Goal: Task Accomplishment & Management: Manage account settings

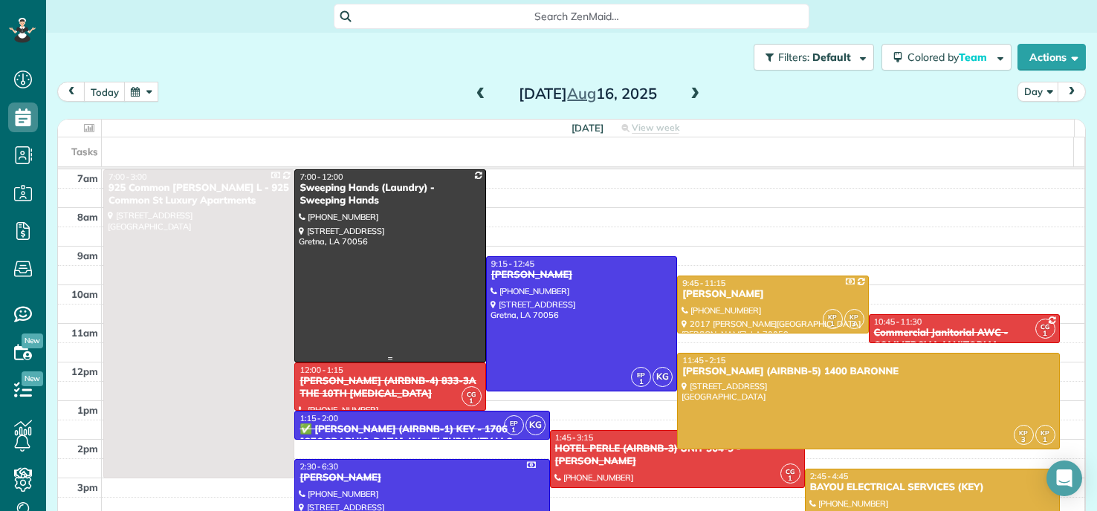
scroll to position [74, 0]
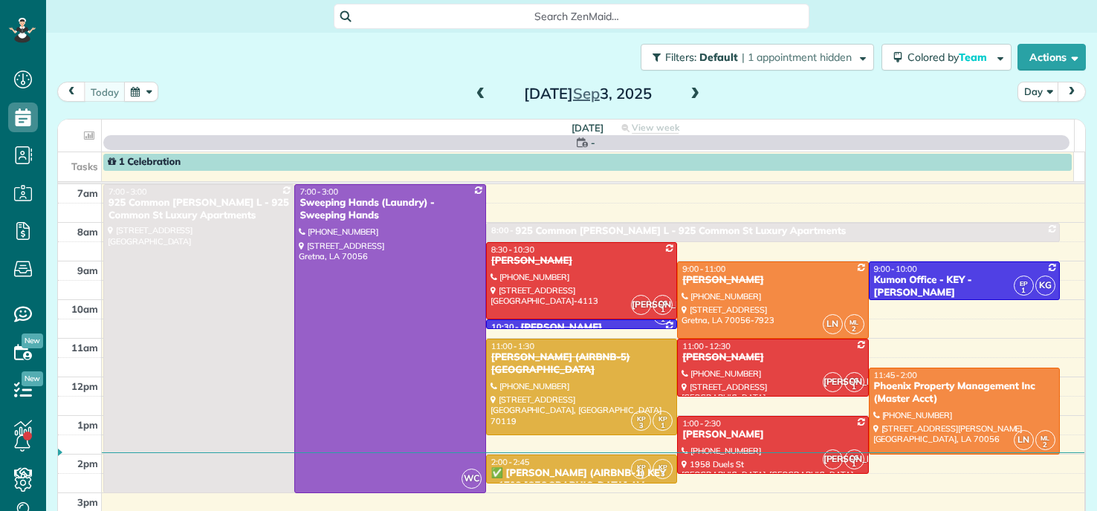
scroll to position [7, 7]
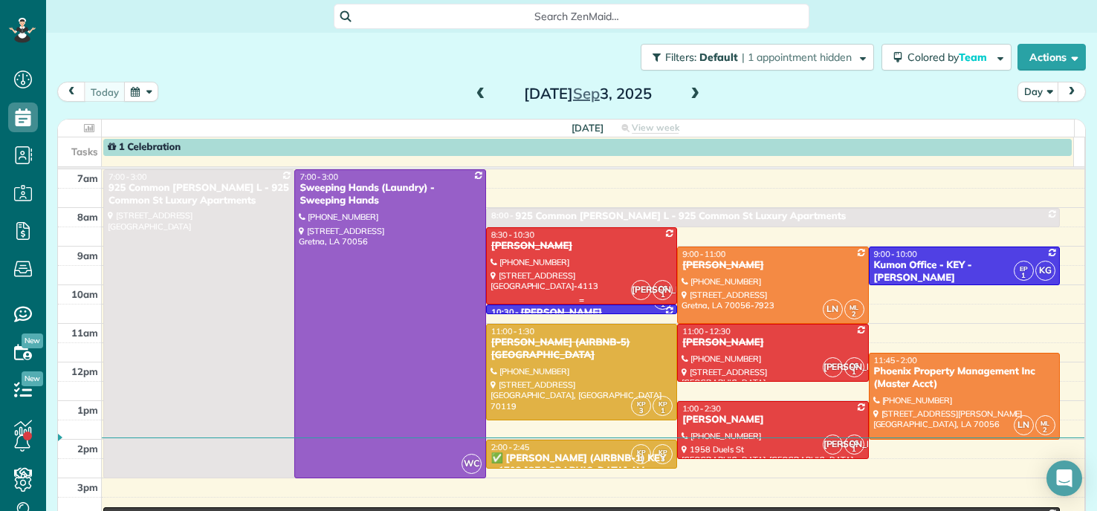
click at [562, 259] on div at bounding box center [582, 266] width 190 height 76
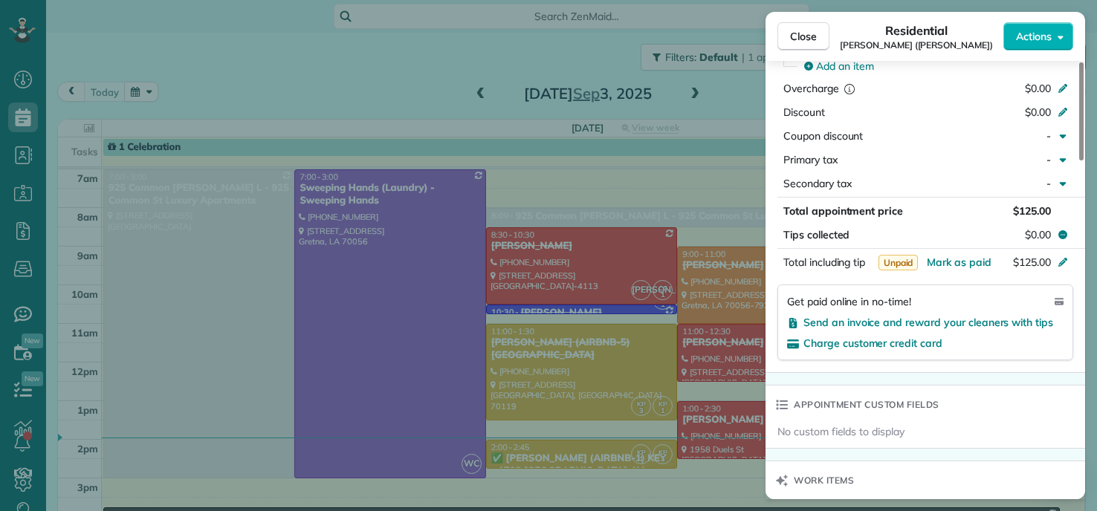
scroll to position [446, 0]
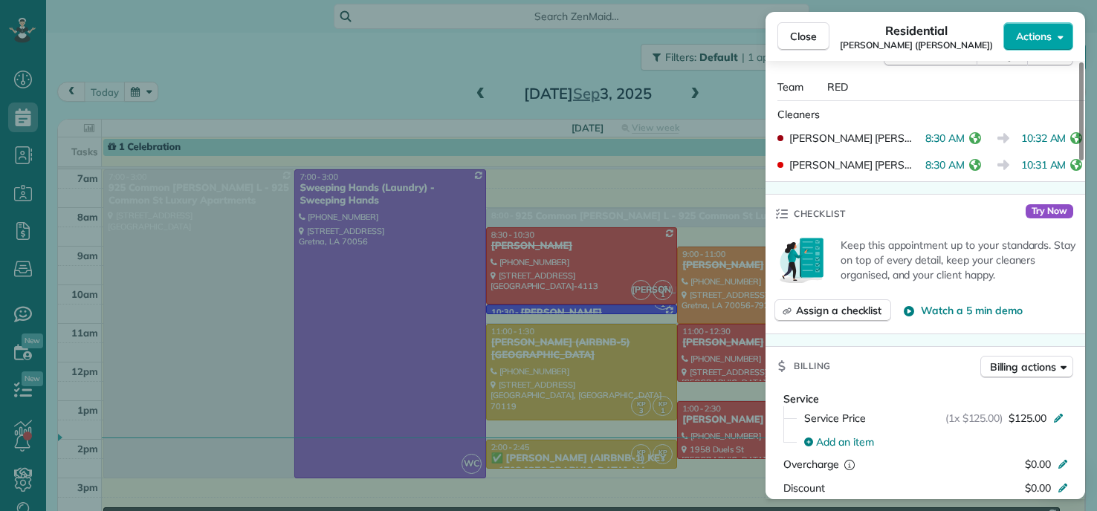
click at [1055, 25] on button "Actions" at bounding box center [1039, 36] width 70 height 28
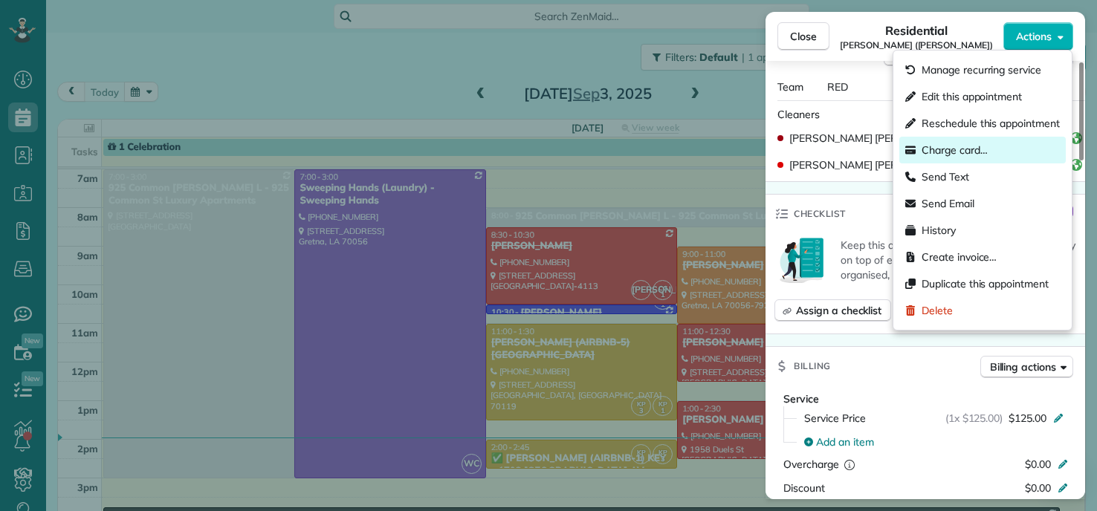
click at [947, 149] on span "Charge card…" at bounding box center [955, 150] width 66 height 15
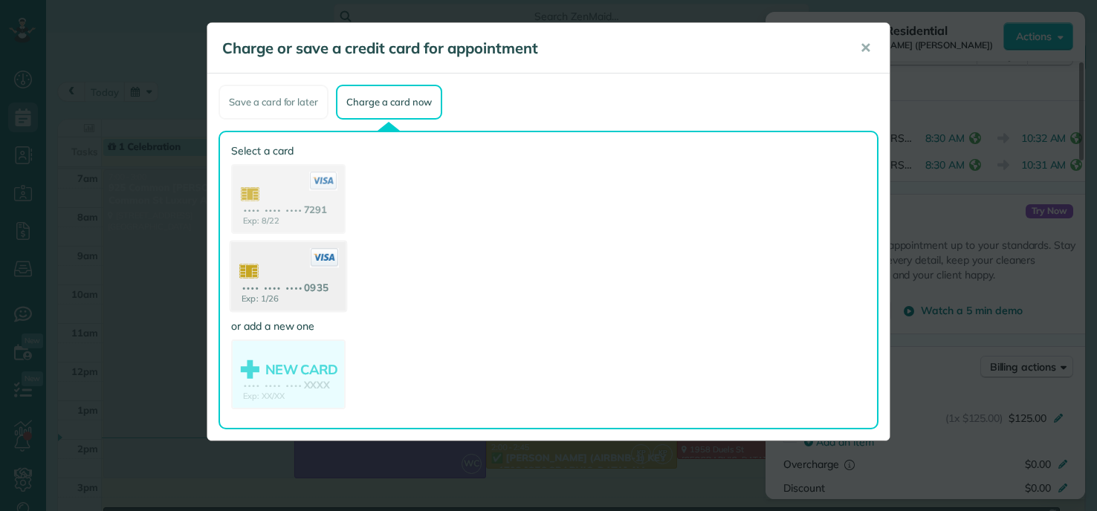
click at [281, 285] on use at bounding box center [288, 278] width 114 height 72
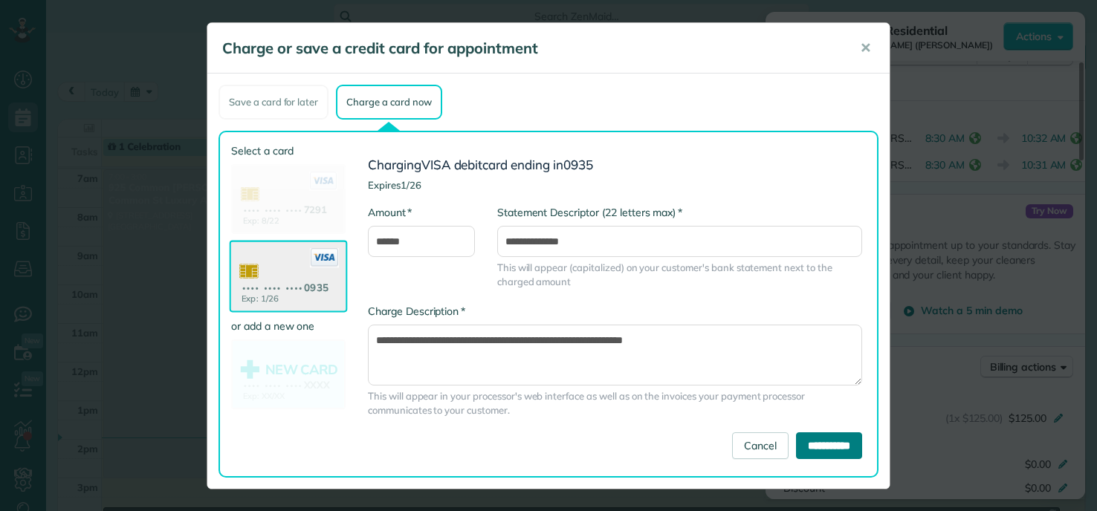
click at [798, 439] on input "**********" at bounding box center [829, 446] width 66 height 27
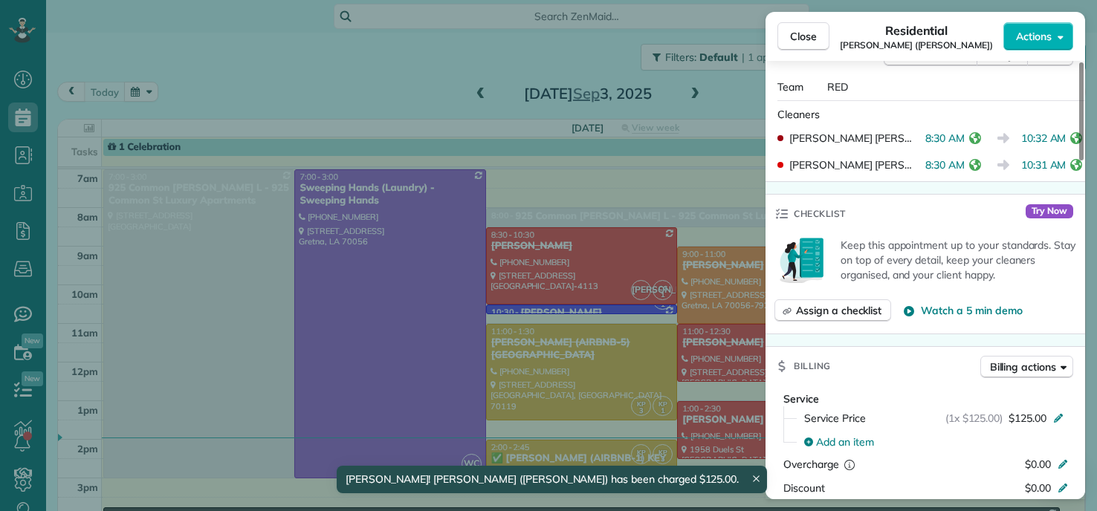
click at [372, 330] on div "Close Residential RACHEL AFRICK (NATE) Actions Status Completed RACHEL AFRICK (…" at bounding box center [548, 255] width 1097 height 511
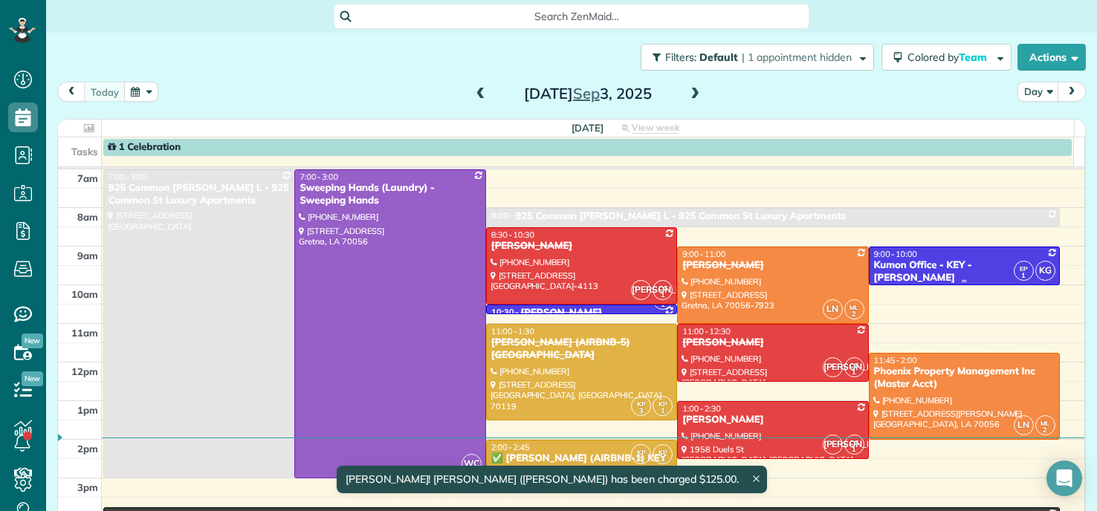
click at [926, 263] on div "Kumon Office - KEY - Shawan Harris" at bounding box center [965, 271] width 182 height 25
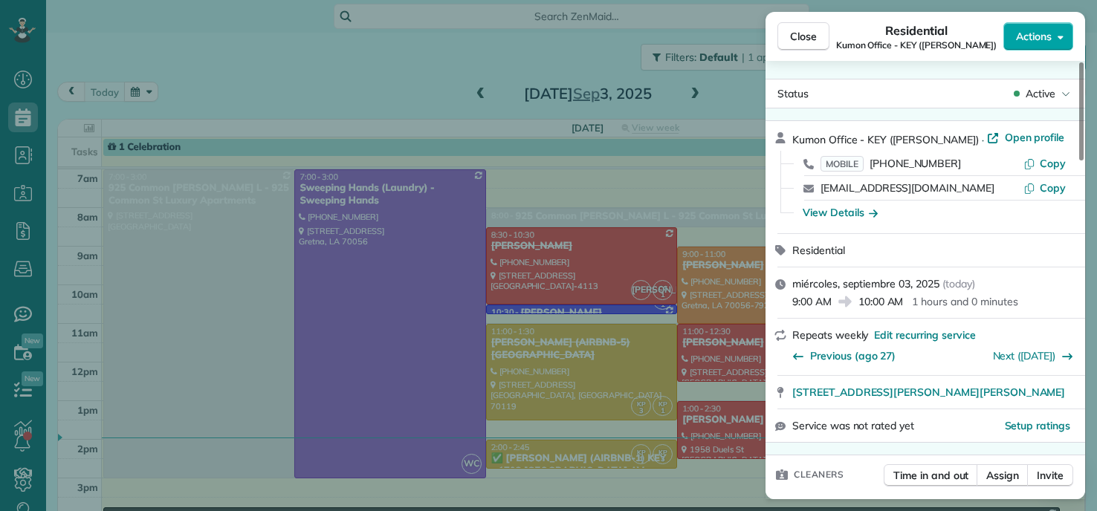
click at [1033, 47] on button "Actions" at bounding box center [1039, 36] width 70 height 28
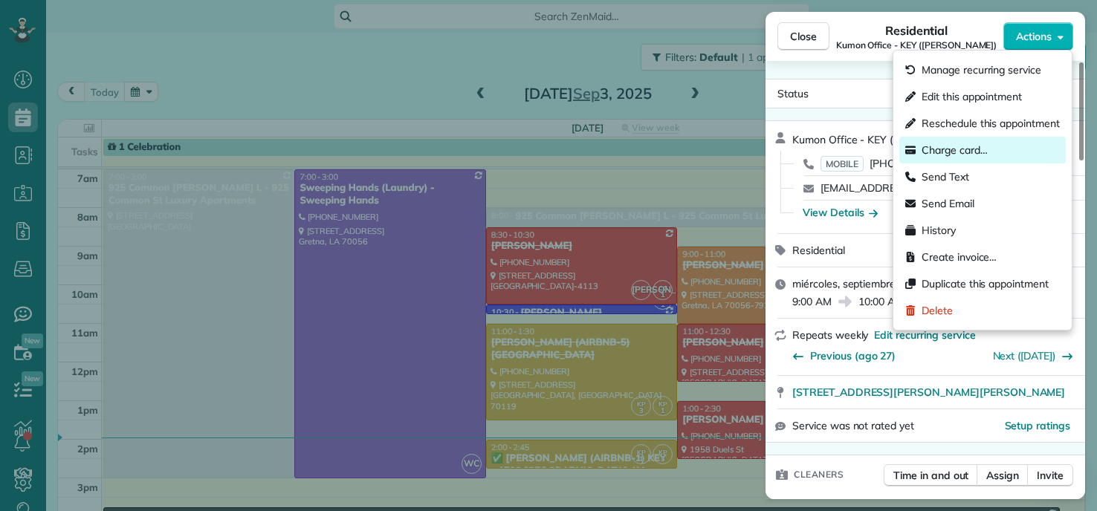
click at [931, 147] on span "Charge card…" at bounding box center [955, 150] width 66 height 15
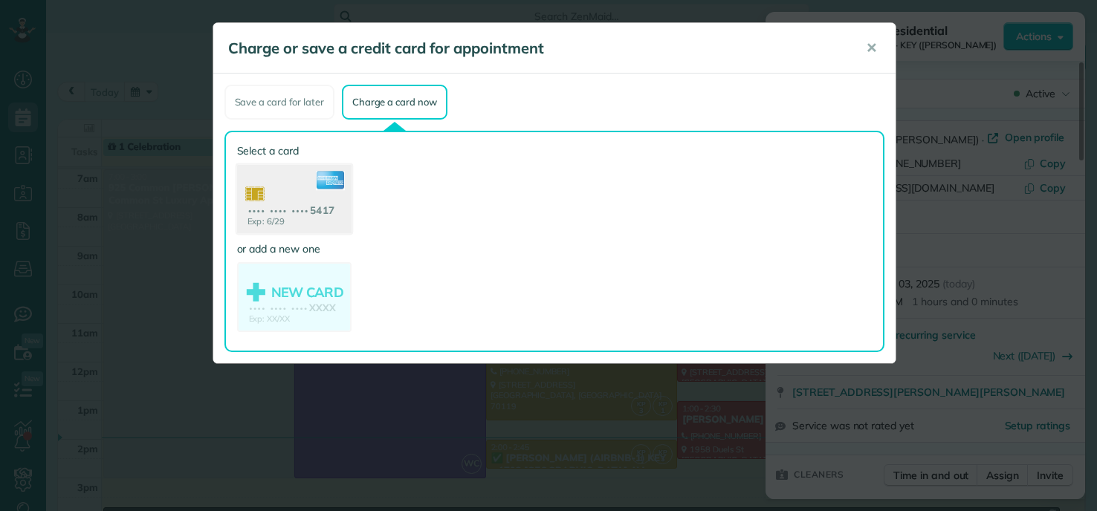
click at [303, 210] on use at bounding box center [293, 201] width 114 height 72
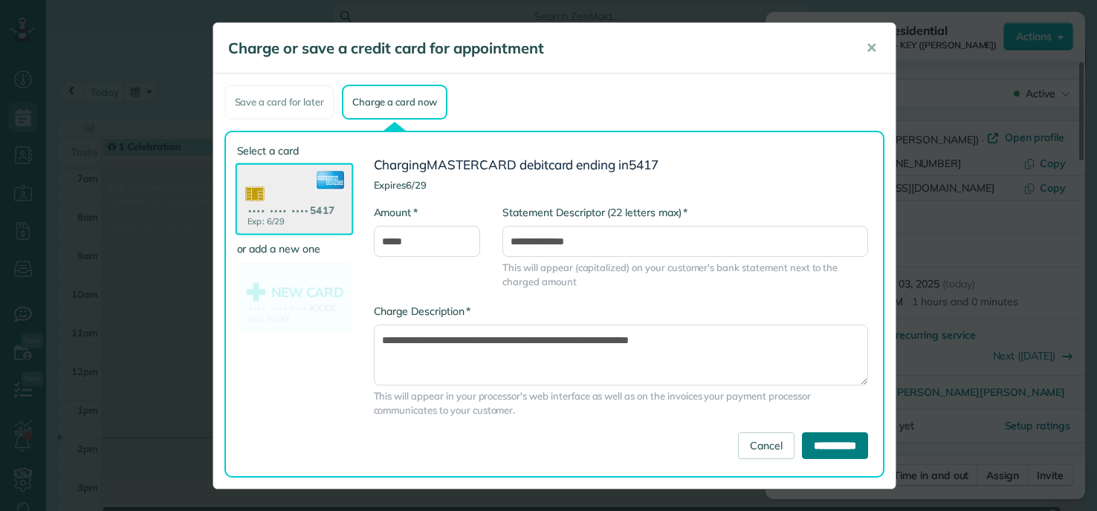
click at [826, 446] on input "**********" at bounding box center [835, 446] width 66 height 27
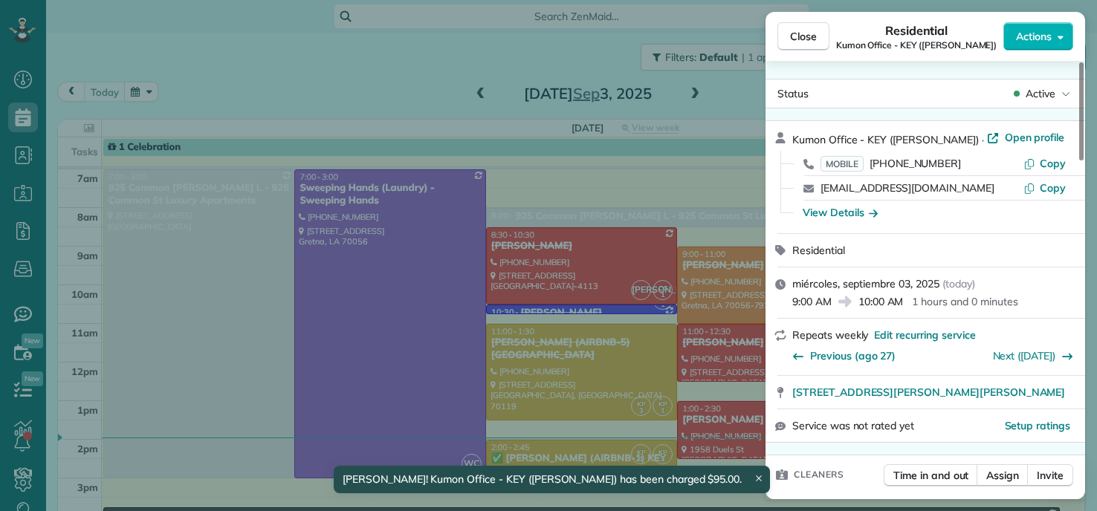
click at [112, 42] on div "Close Residential Kumon Office - KEY (Shawan Harris) Actions Status Active Kumo…" at bounding box center [548, 255] width 1097 height 511
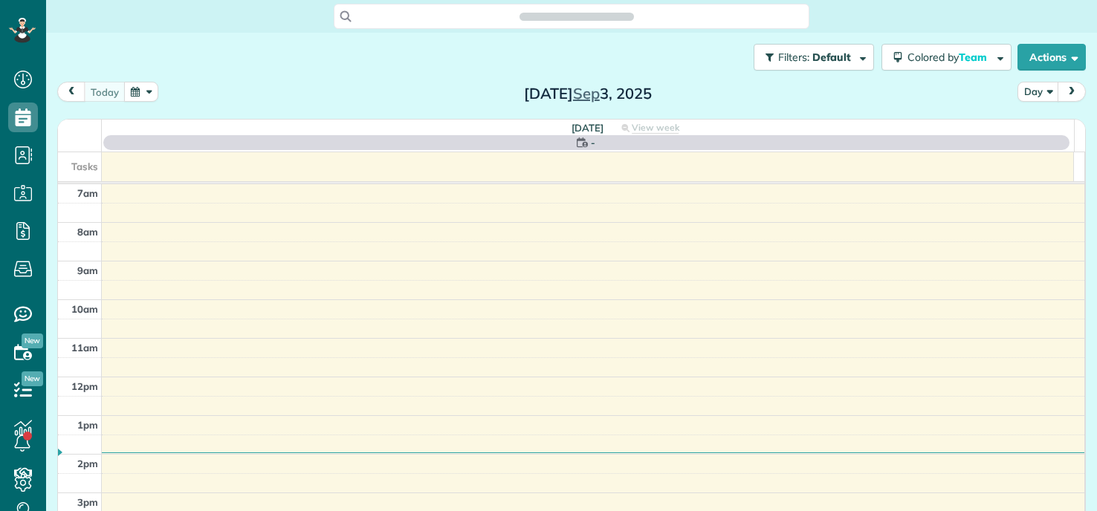
scroll to position [7, 7]
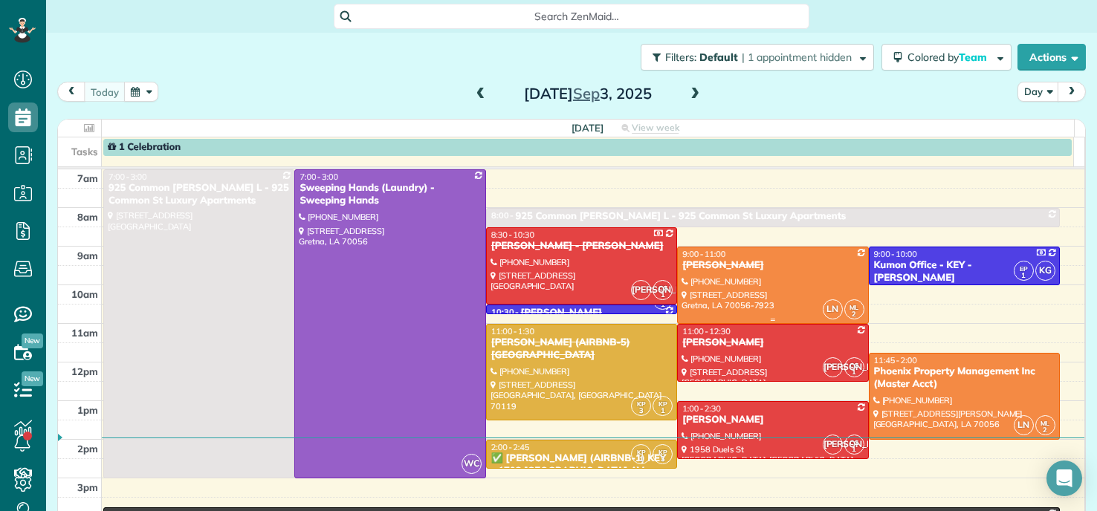
click at [739, 286] on div at bounding box center [773, 286] width 190 height 76
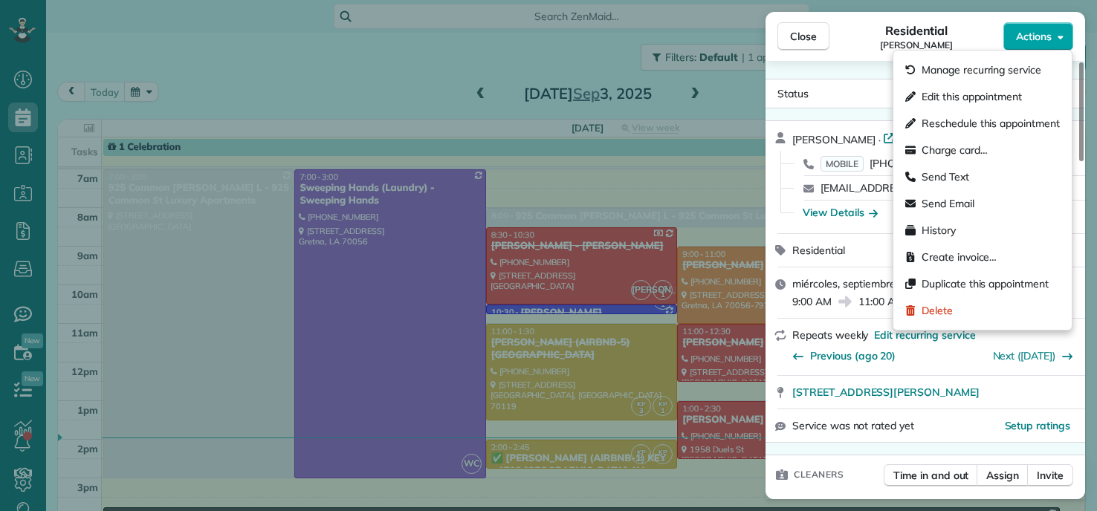
click at [1044, 29] on span "Actions" at bounding box center [1034, 36] width 36 height 15
click at [946, 253] on span "Create invoice…" at bounding box center [959, 257] width 75 height 15
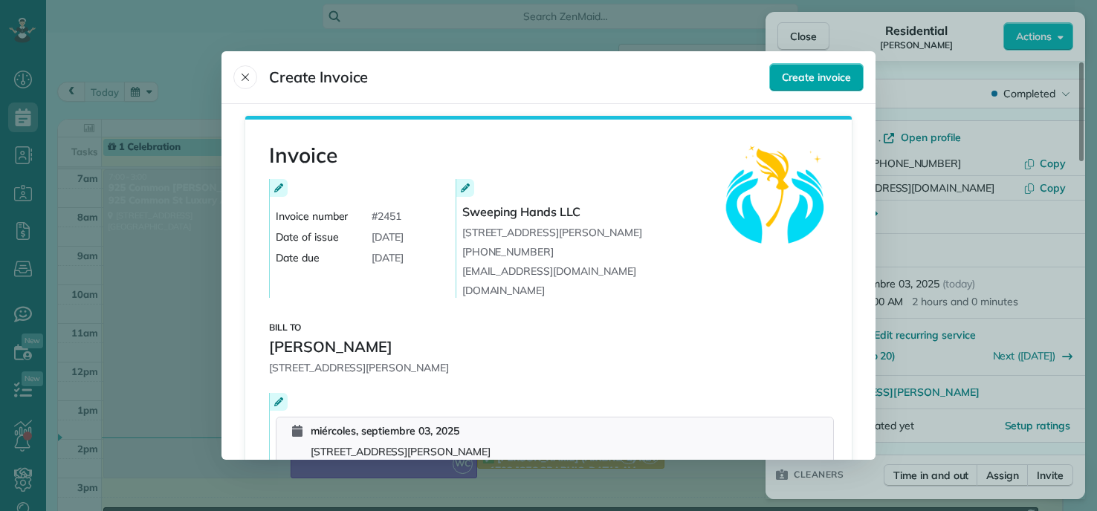
click at [792, 85] on button "Create invoice" at bounding box center [816, 77] width 94 height 28
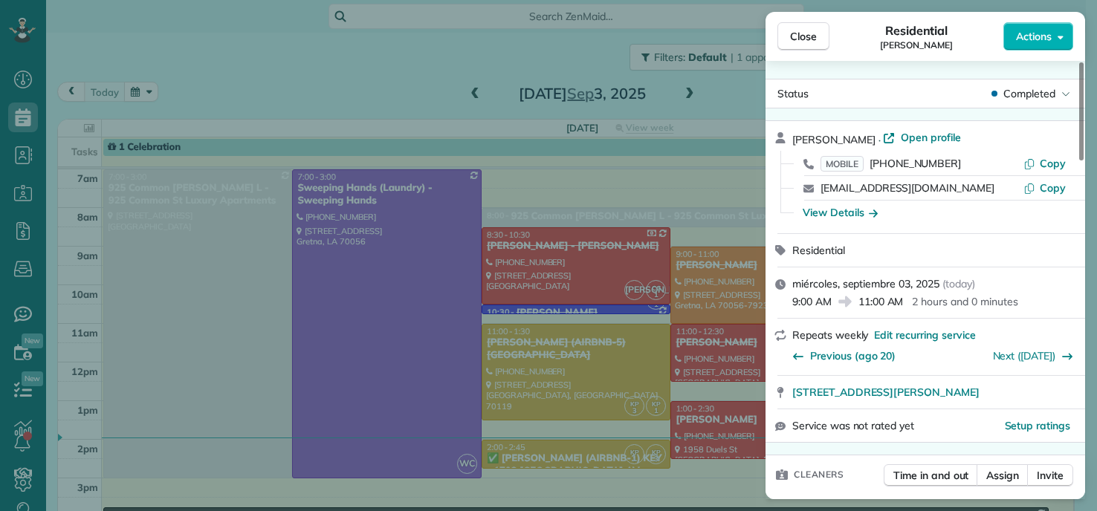
click at [351, 88] on html "Dashboard Scheduling Calendar View List View Dispatch View - Weekly scheduling …" at bounding box center [548, 265] width 1097 height 530
click at [790, 40] on button "Close" at bounding box center [804, 36] width 52 height 28
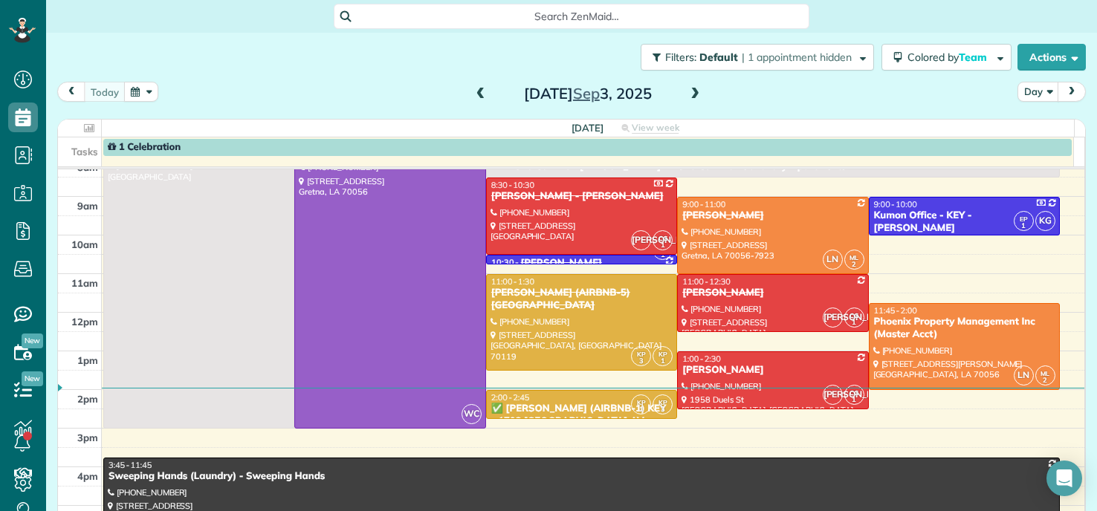
scroll to position [74, 0]
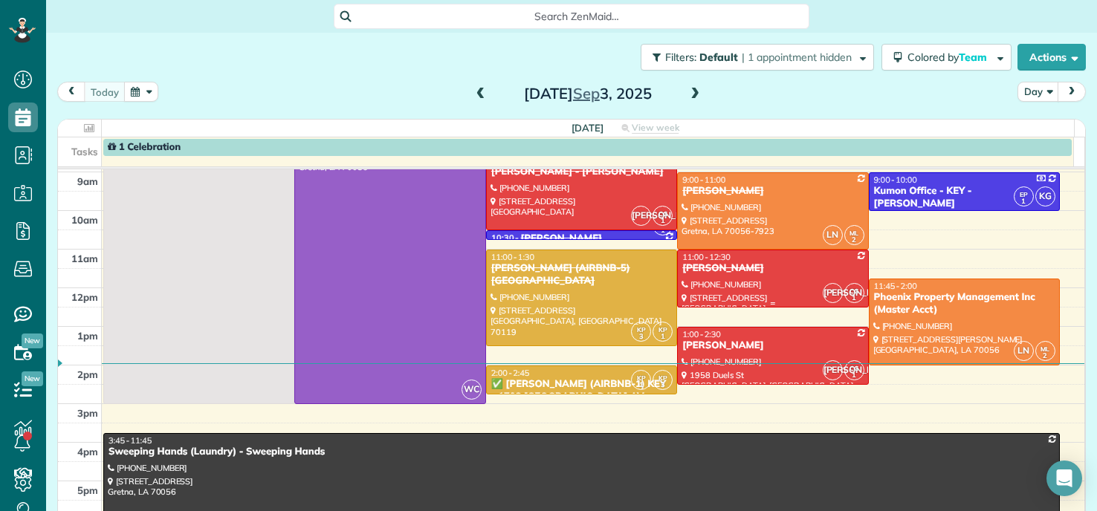
click at [732, 271] on div "Avrey Novak" at bounding box center [773, 268] width 182 height 13
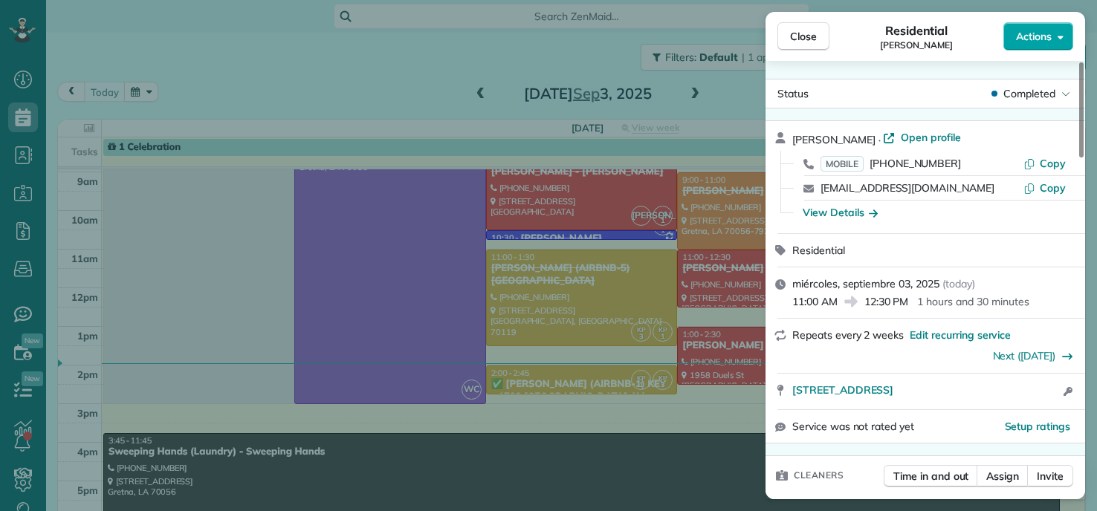
click at [1055, 30] on button "Actions" at bounding box center [1039, 36] width 70 height 28
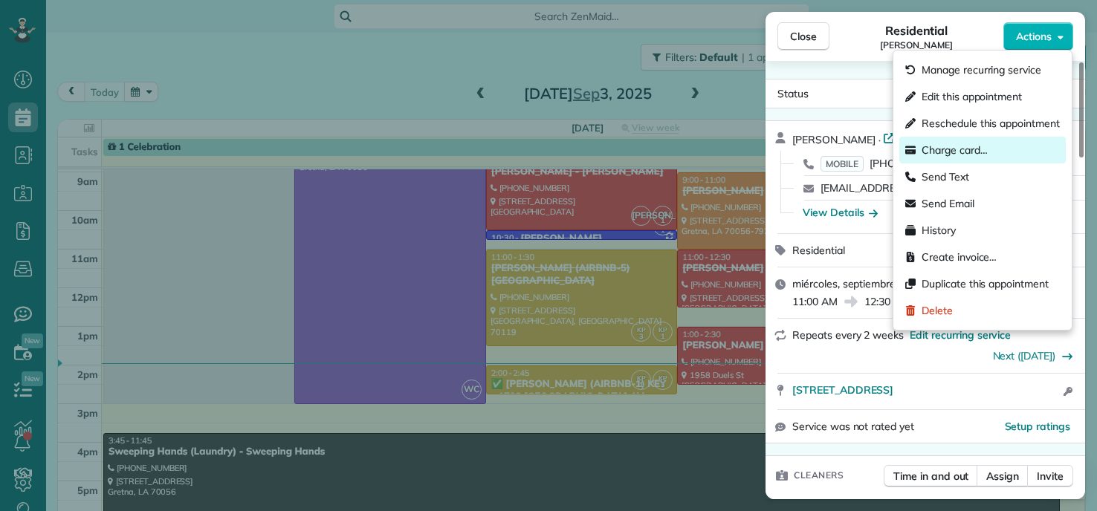
click at [929, 147] on span "Charge card…" at bounding box center [955, 150] width 66 height 15
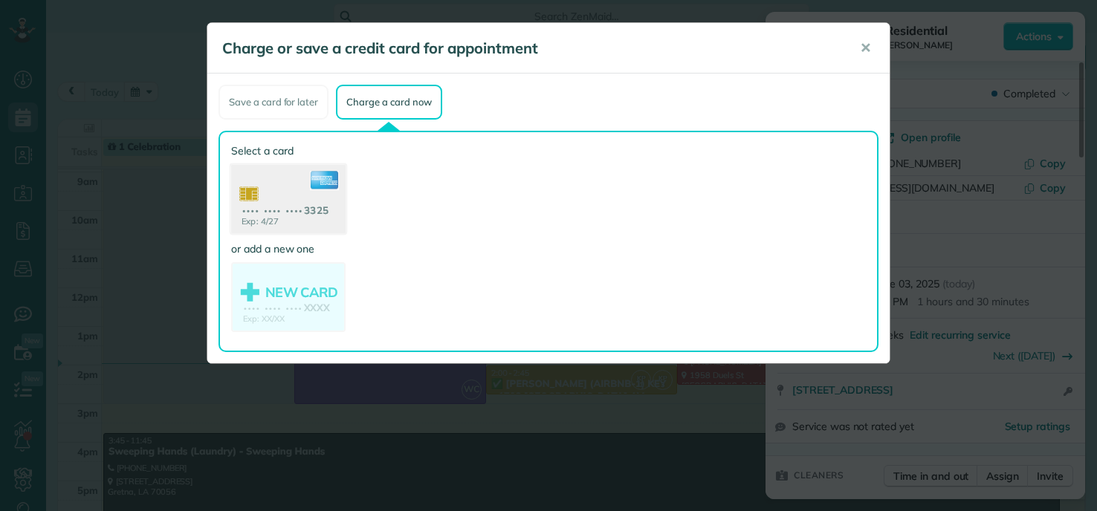
click at [291, 202] on use at bounding box center [288, 201] width 114 height 72
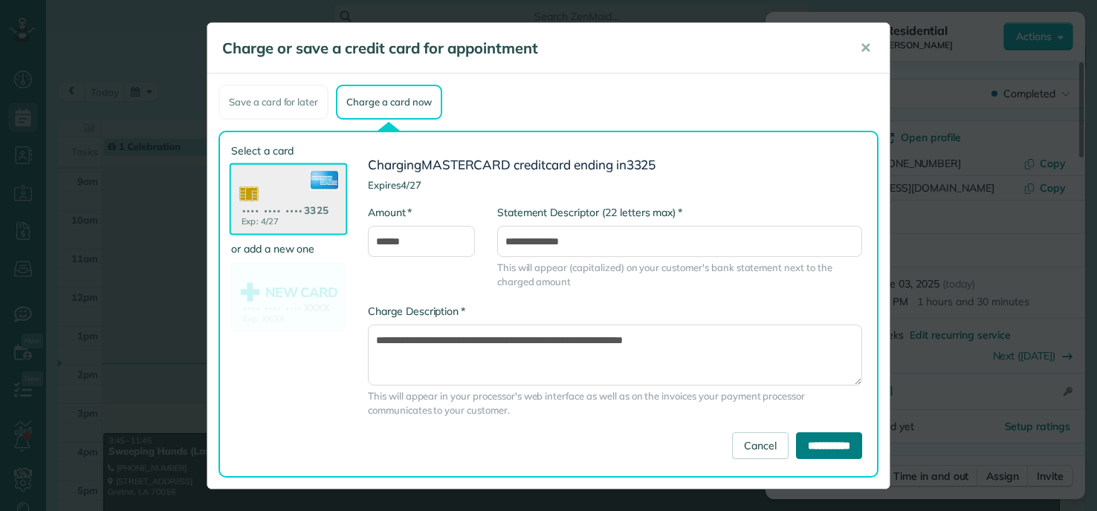
click at [827, 436] on input "**********" at bounding box center [829, 446] width 66 height 27
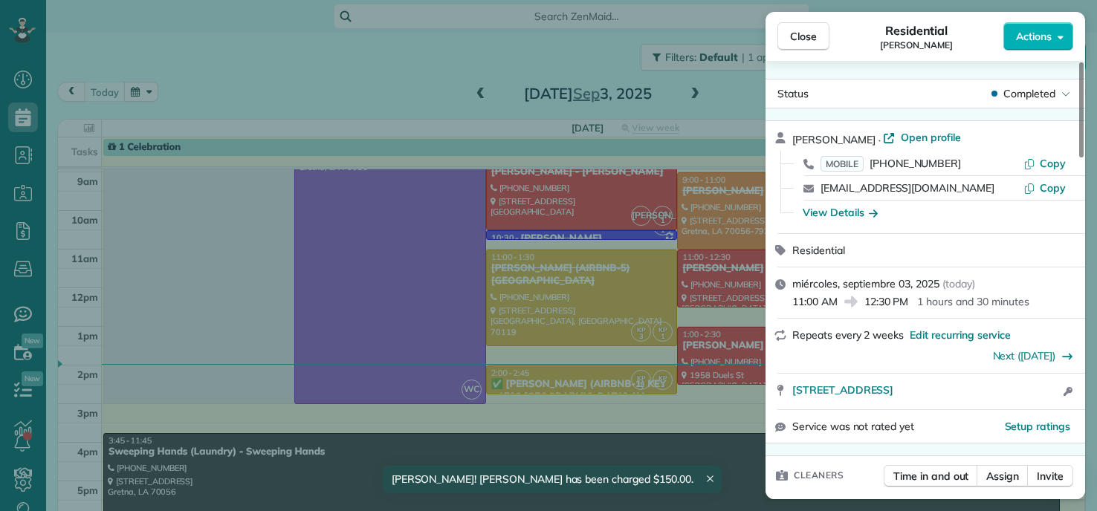
click at [364, 84] on div "Close Residential Avrey Novak Actions Status Completed Avrey Novak · Open profi…" at bounding box center [548, 255] width 1097 height 511
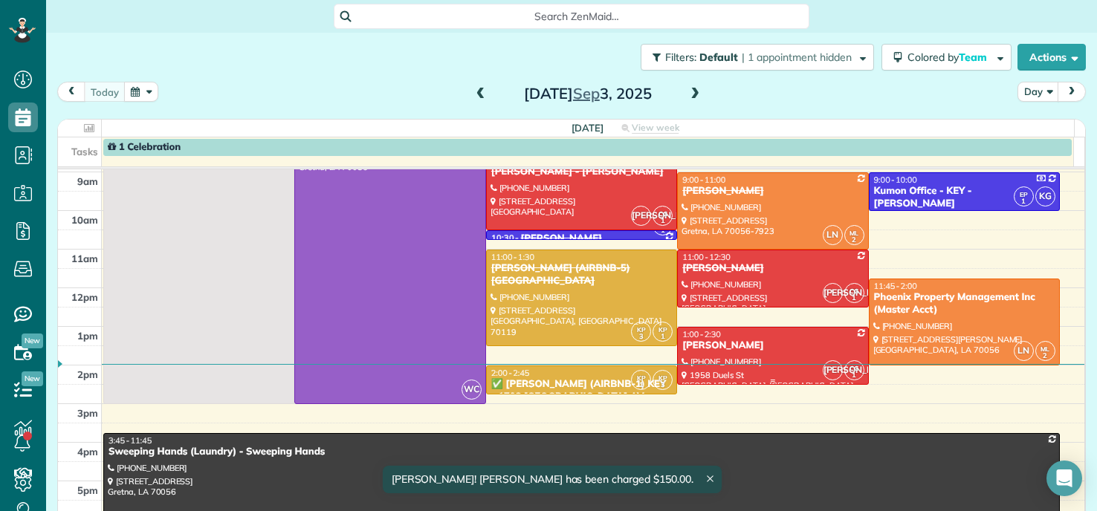
click at [703, 343] on div "Laurel Reimonenq" at bounding box center [773, 346] width 182 height 13
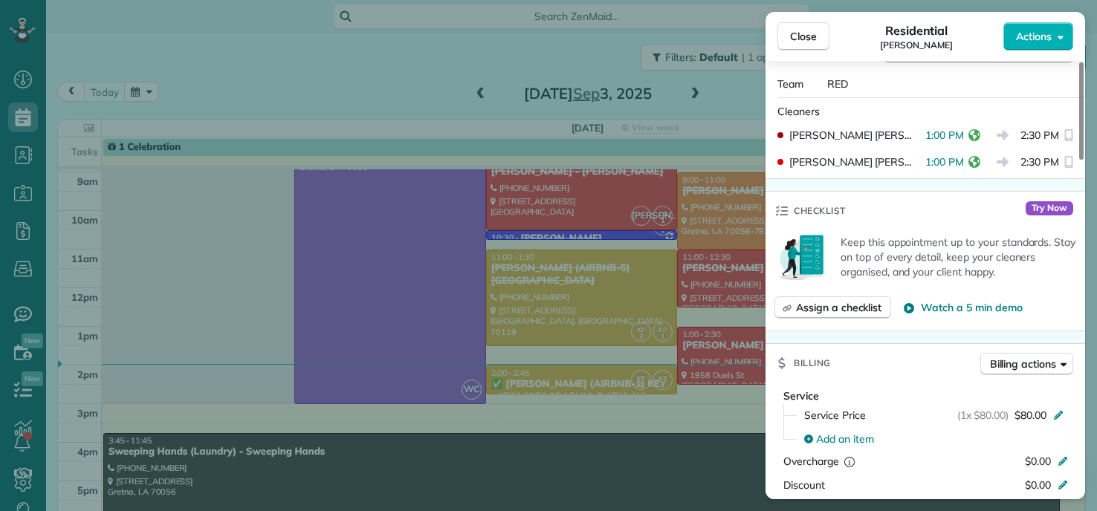
scroll to position [754, 0]
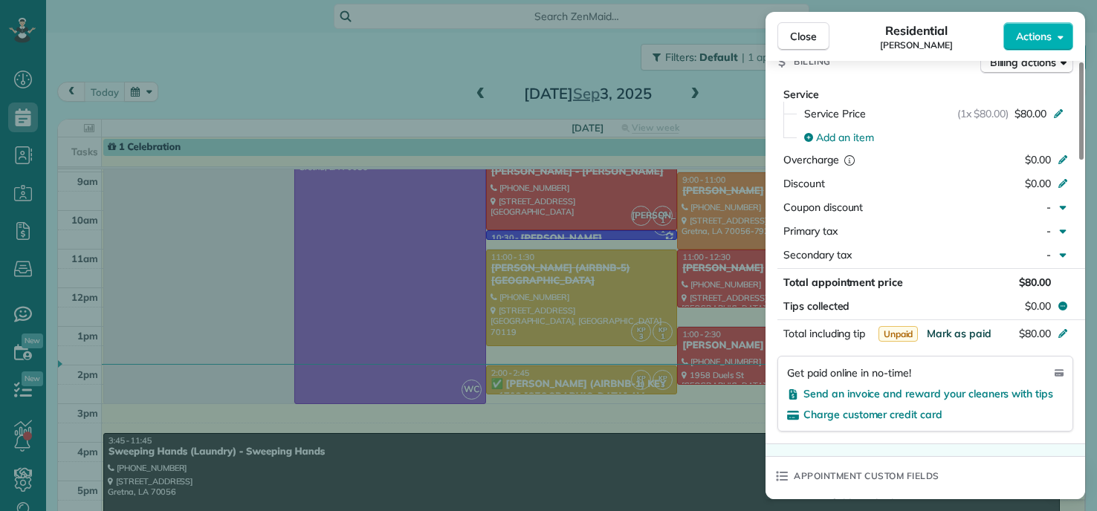
click at [976, 335] on span "Mark as paid" at bounding box center [959, 333] width 65 height 13
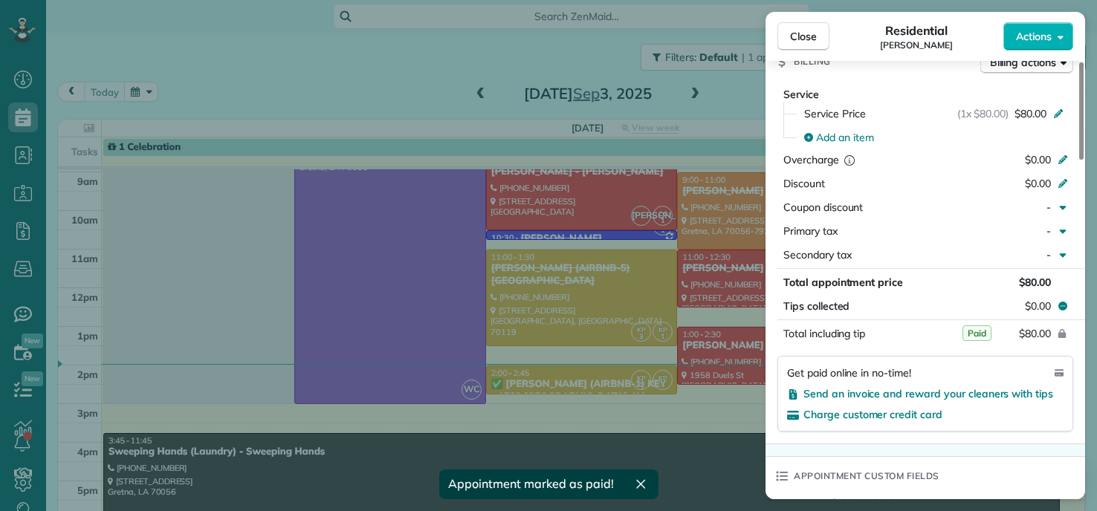
click at [125, 45] on div "Close Residential Laurel Reimonenq Actions Status Active Laurel Reimonenq · Ope…" at bounding box center [548, 255] width 1097 height 511
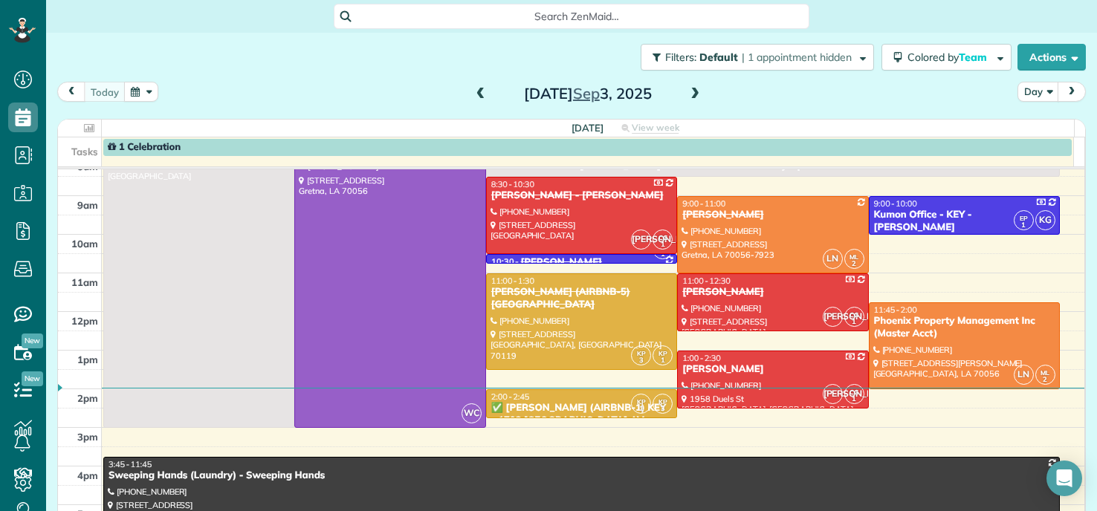
scroll to position [74, 0]
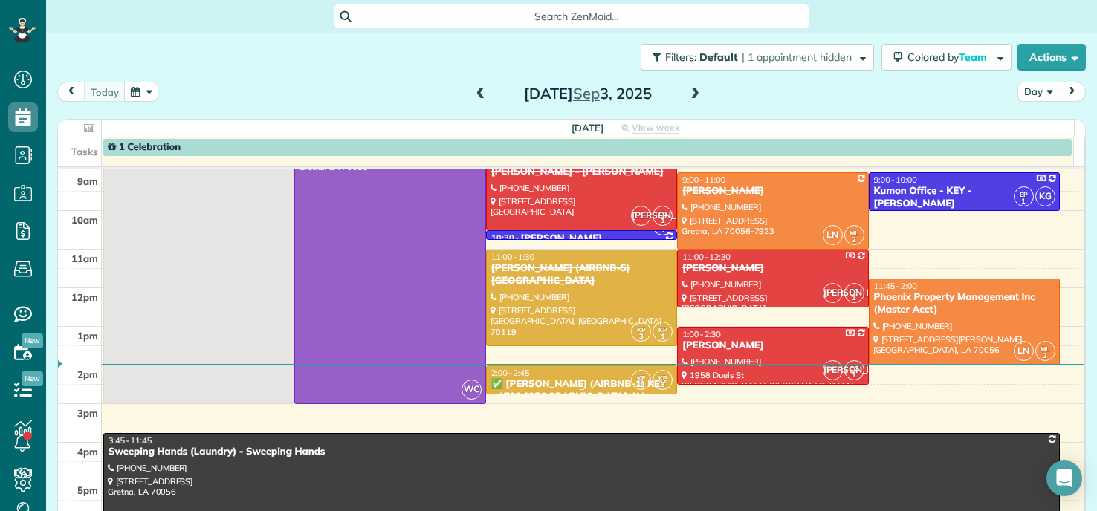
click at [632, 379] on small "1" at bounding box center [641, 385] width 19 height 14
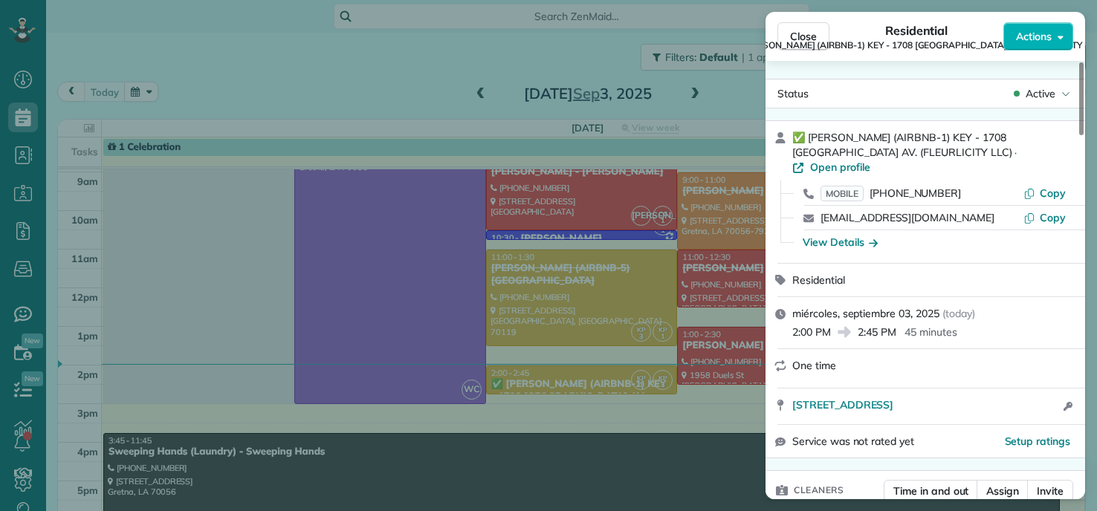
scroll to position [453, 0]
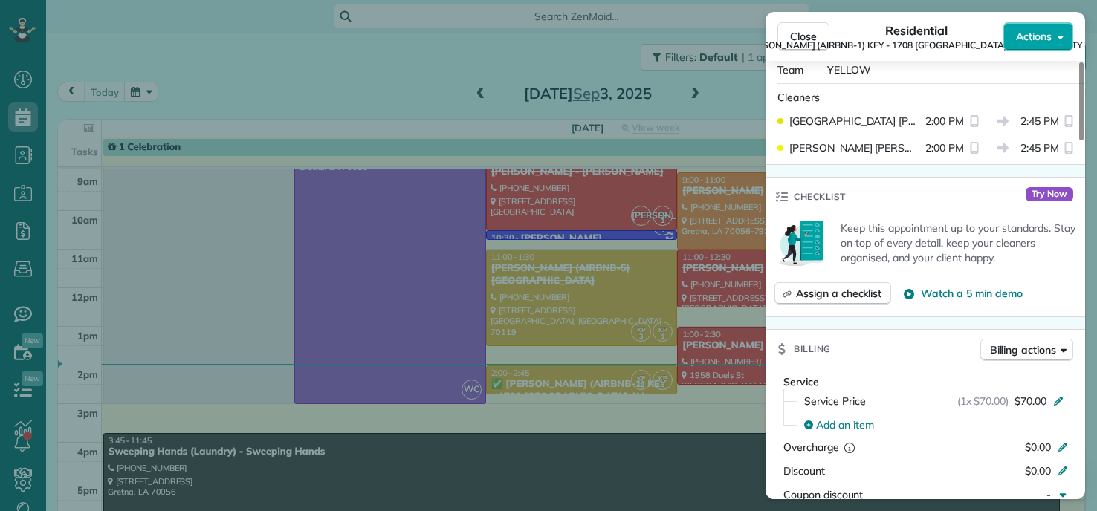
click at [1041, 34] on span "Actions" at bounding box center [1034, 36] width 36 height 15
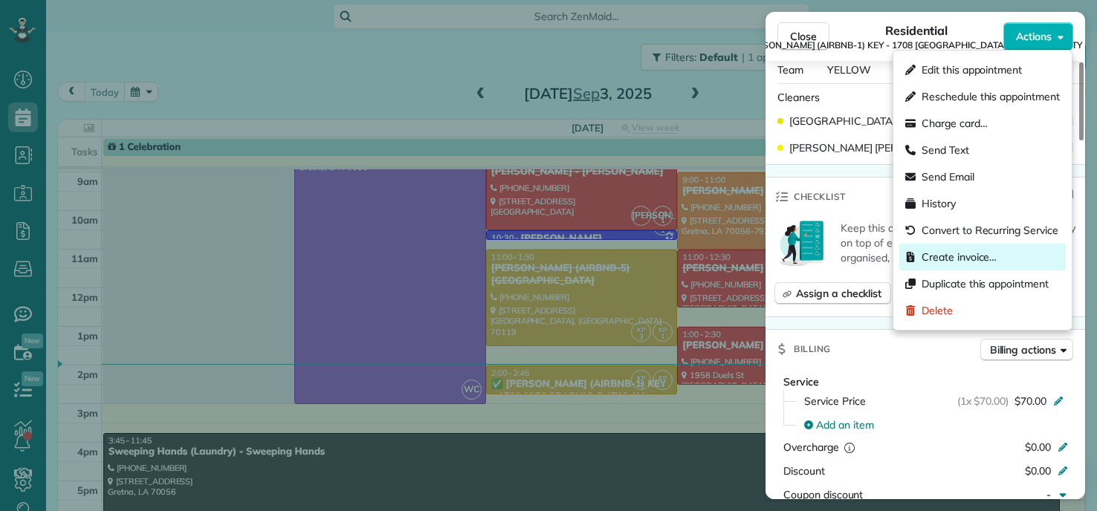
click at [945, 265] on div "Create invoice…" at bounding box center [983, 257] width 167 height 27
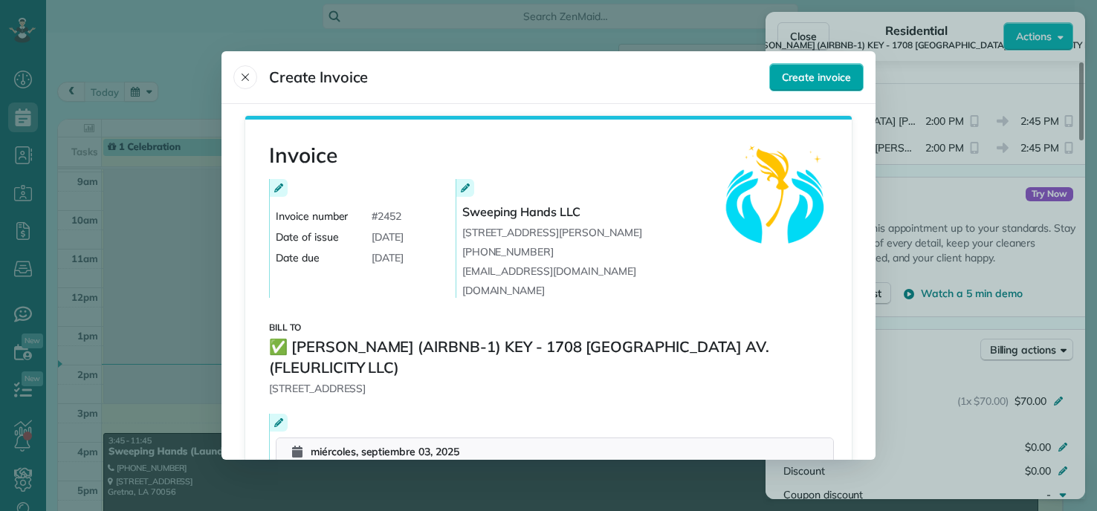
click at [804, 83] on span "Create invoice" at bounding box center [816, 77] width 69 height 15
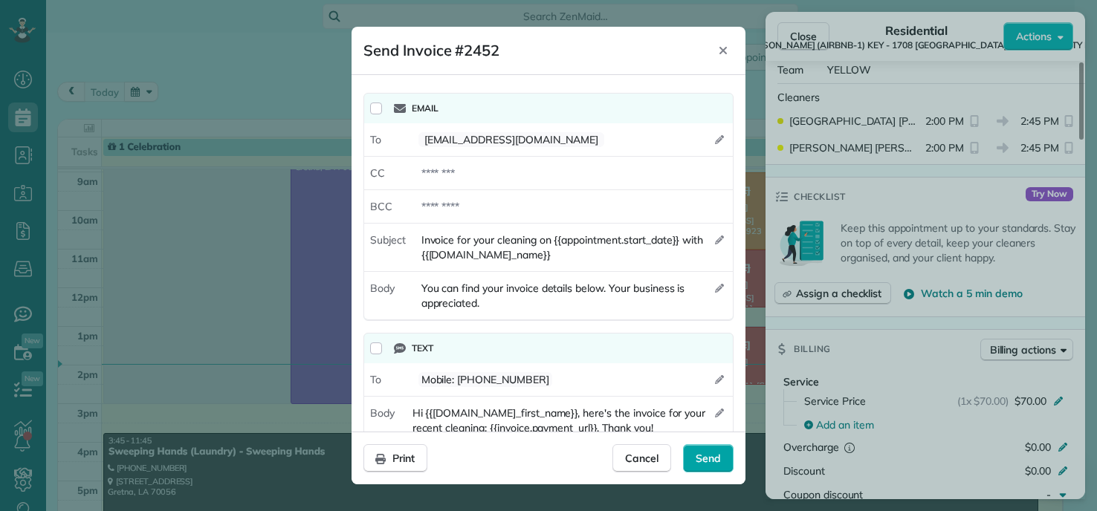
click at [723, 468] on div "Send" at bounding box center [708, 459] width 51 height 28
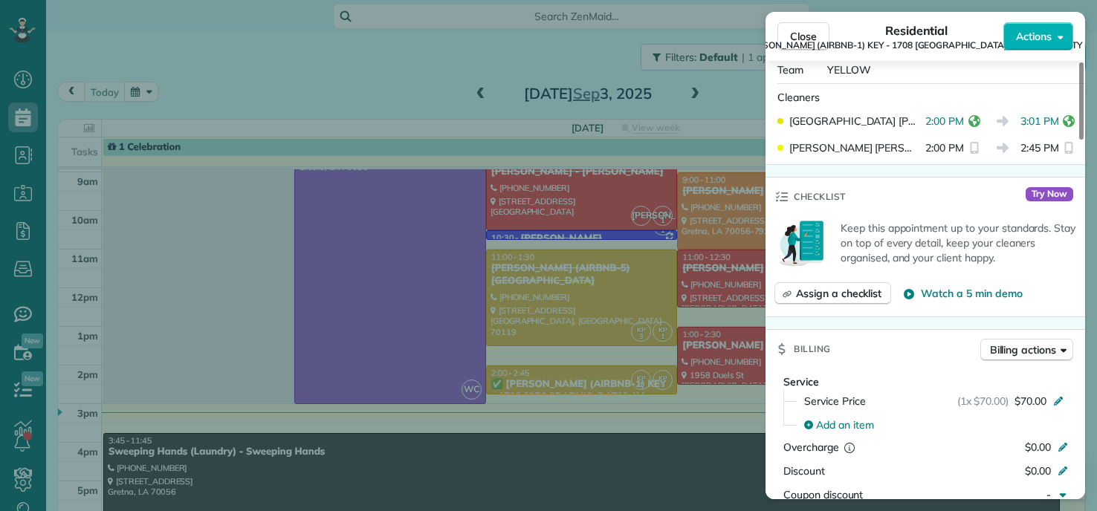
click at [51, 433] on div "Close Residential ✅ NELSON RICHARD (AIRBNB-1) KEY - 1708 POLAND AV. (FLEURLICIT…" at bounding box center [548, 255] width 1097 height 511
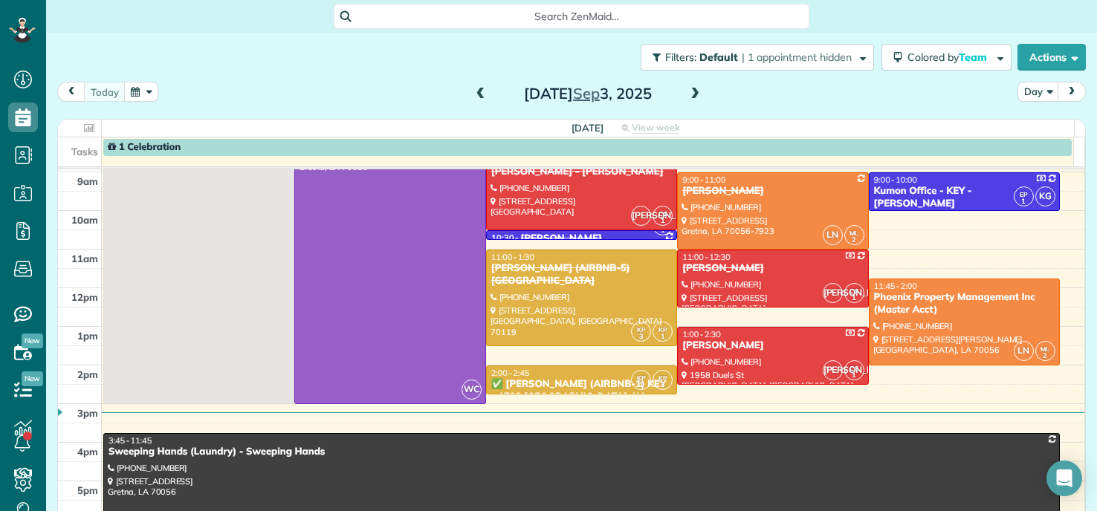
click at [446, 68] on div "Filters: Default | 1 appointment hidden Colored by Team Color by Cleaner Color …" at bounding box center [571, 57] width 1051 height 49
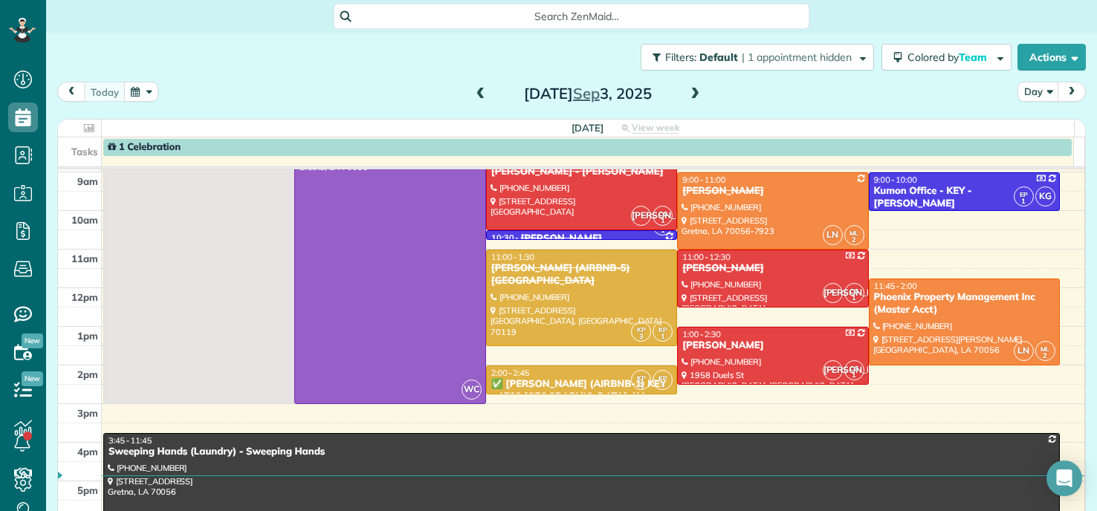
scroll to position [7, 7]
click at [55, 432] on div "Filters: Default | 1 appointment hidden Colored by Team Color by Cleaner Color …" at bounding box center [571, 257] width 1051 height 449
click at [170, 55] on div "Filters: Default | 1 appointment hidden Colored by Team Color by Cleaner Color …" at bounding box center [571, 57] width 1051 height 49
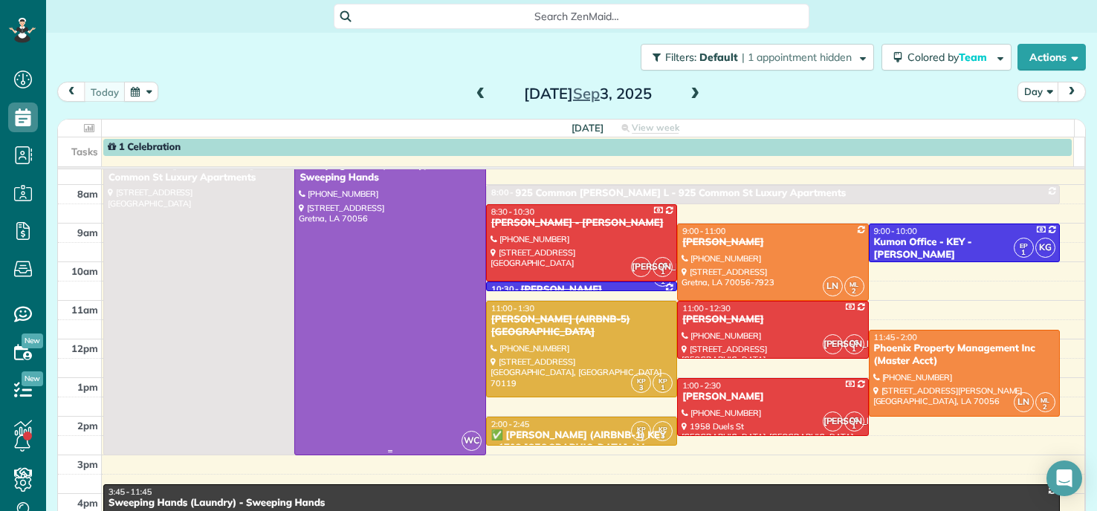
scroll to position [0, 0]
